Goal: Check status: Check status

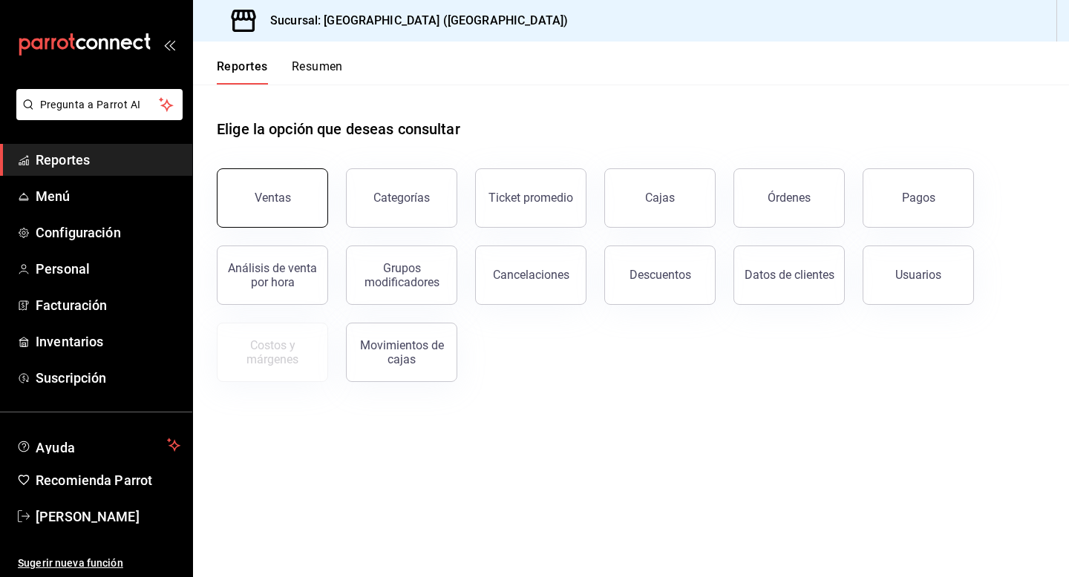
click at [273, 185] on button "Ventas" at bounding box center [272, 197] width 111 height 59
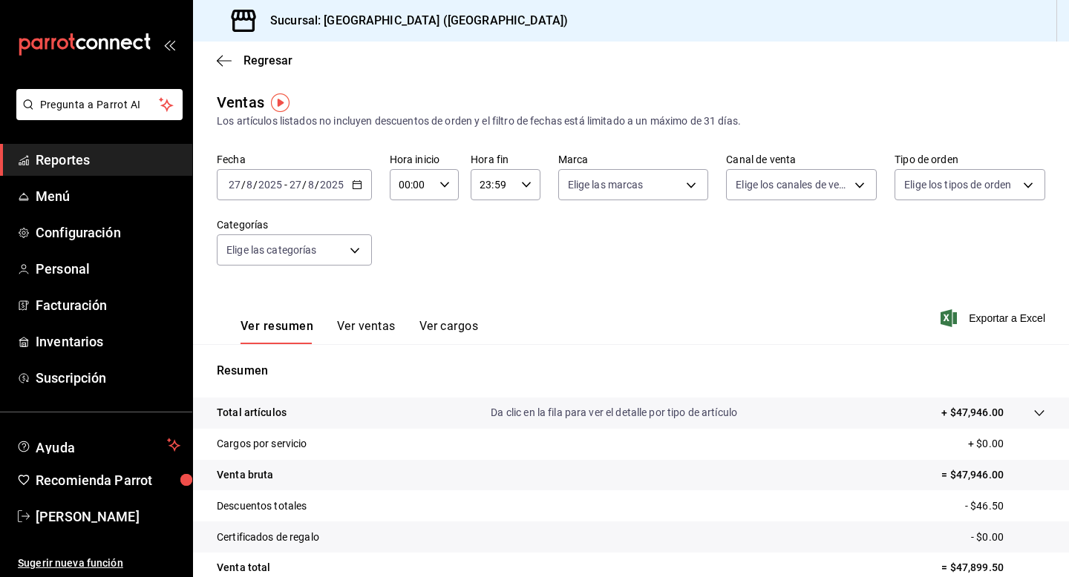
click at [292, 187] on input "27" at bounding box center [295, 185] width 13 height 12
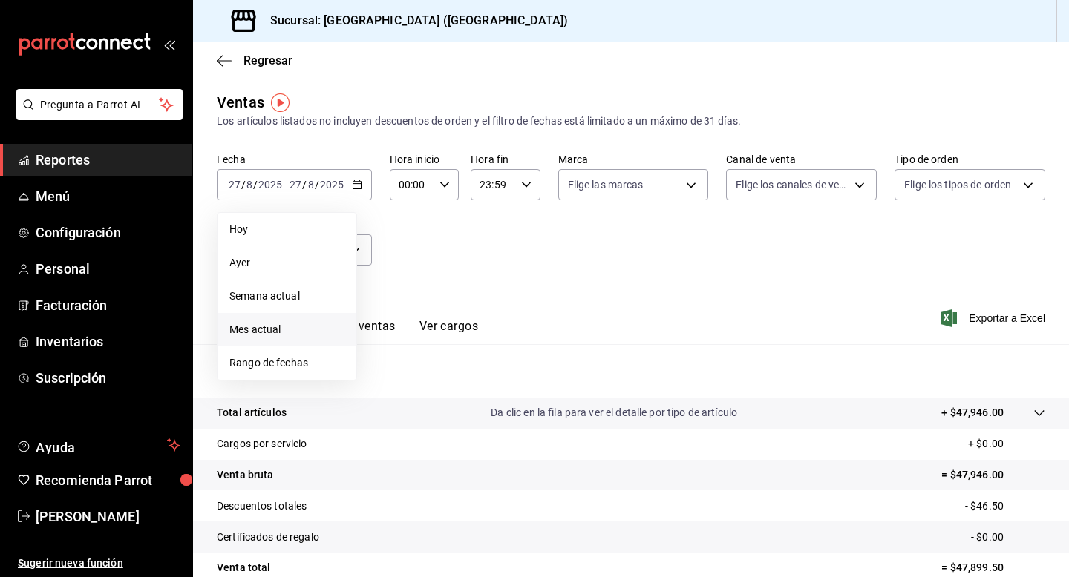
click at [284, 326] on span "Mes actual" at bounding box center [286, 330] width 115 height 16
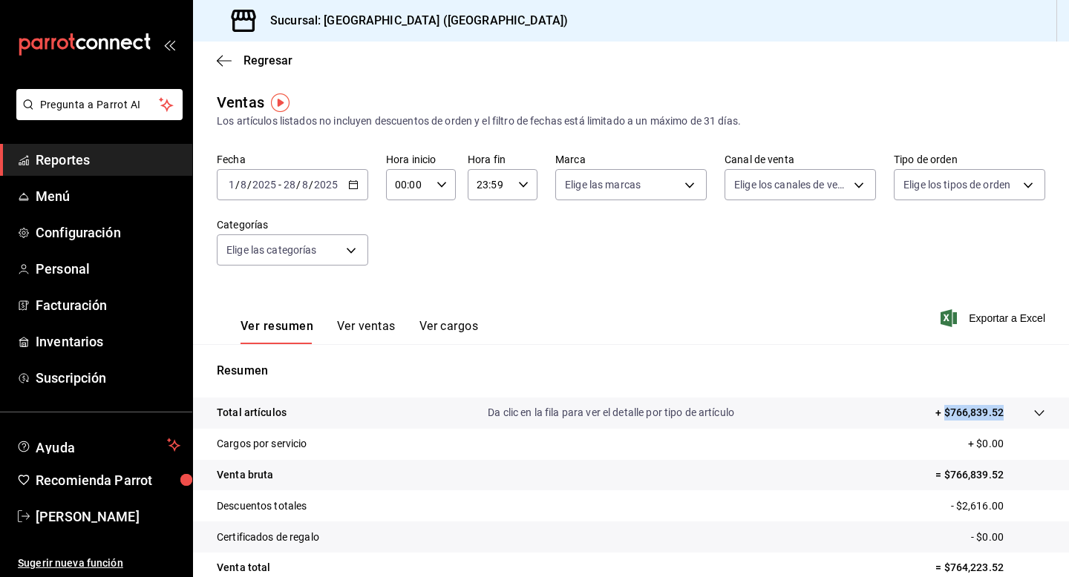
drag, startPoint x: 943, startPoint y: 412, endPoint x: 1002, endPoint y: 408, distance: 58.7
click at [1002, 408] on p "+ $766,839.52" at bounding box center [969, 413] width 68 height 16
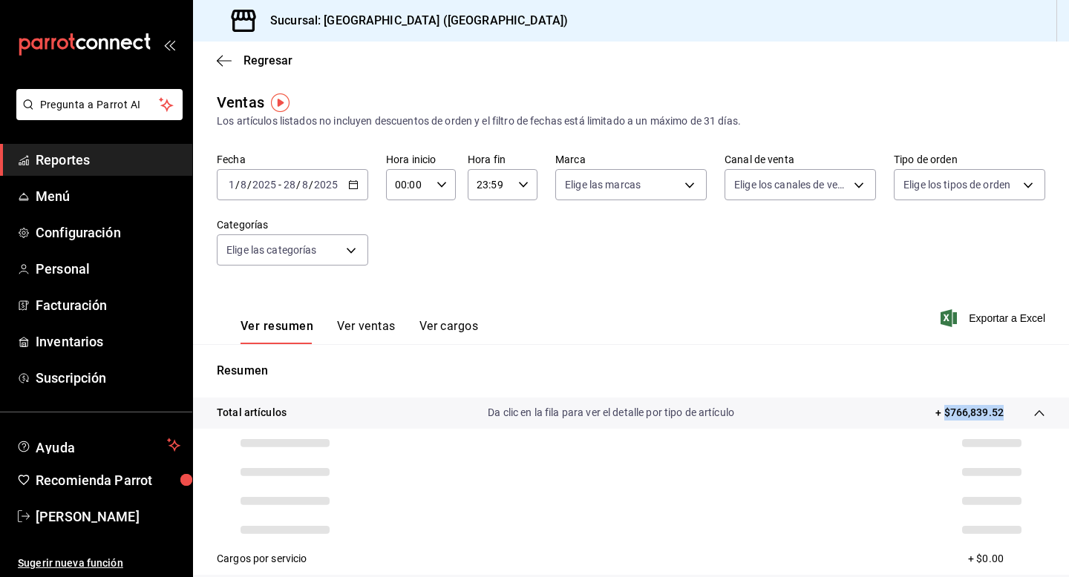
copy p "$766,839.52"
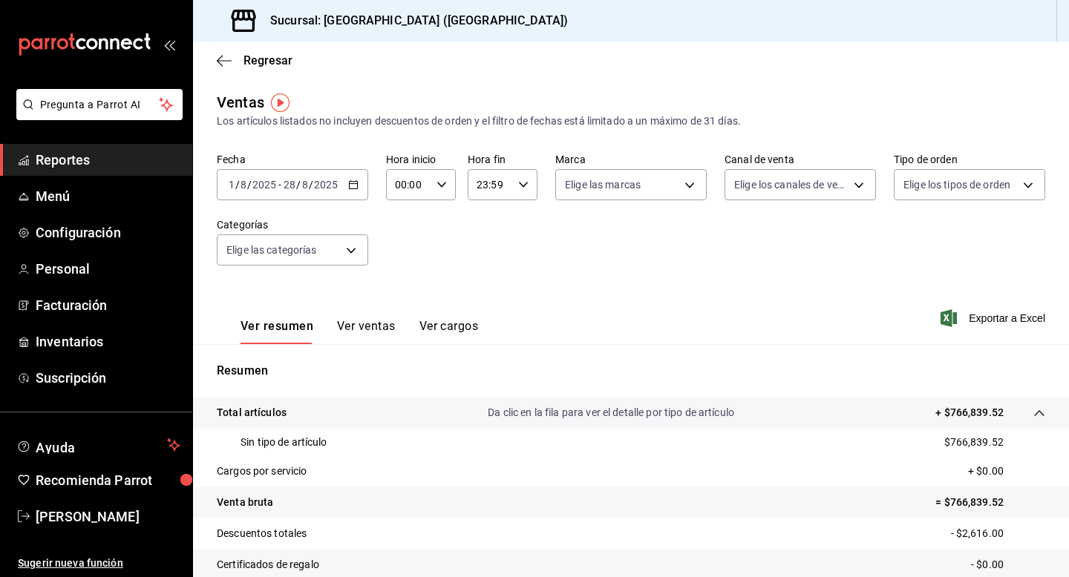
click at [771, 367] on p "Resumen" at bounding box center [631, 371] width 828 height 18
